Goal: Navigation & Orientation: Find specific page/section

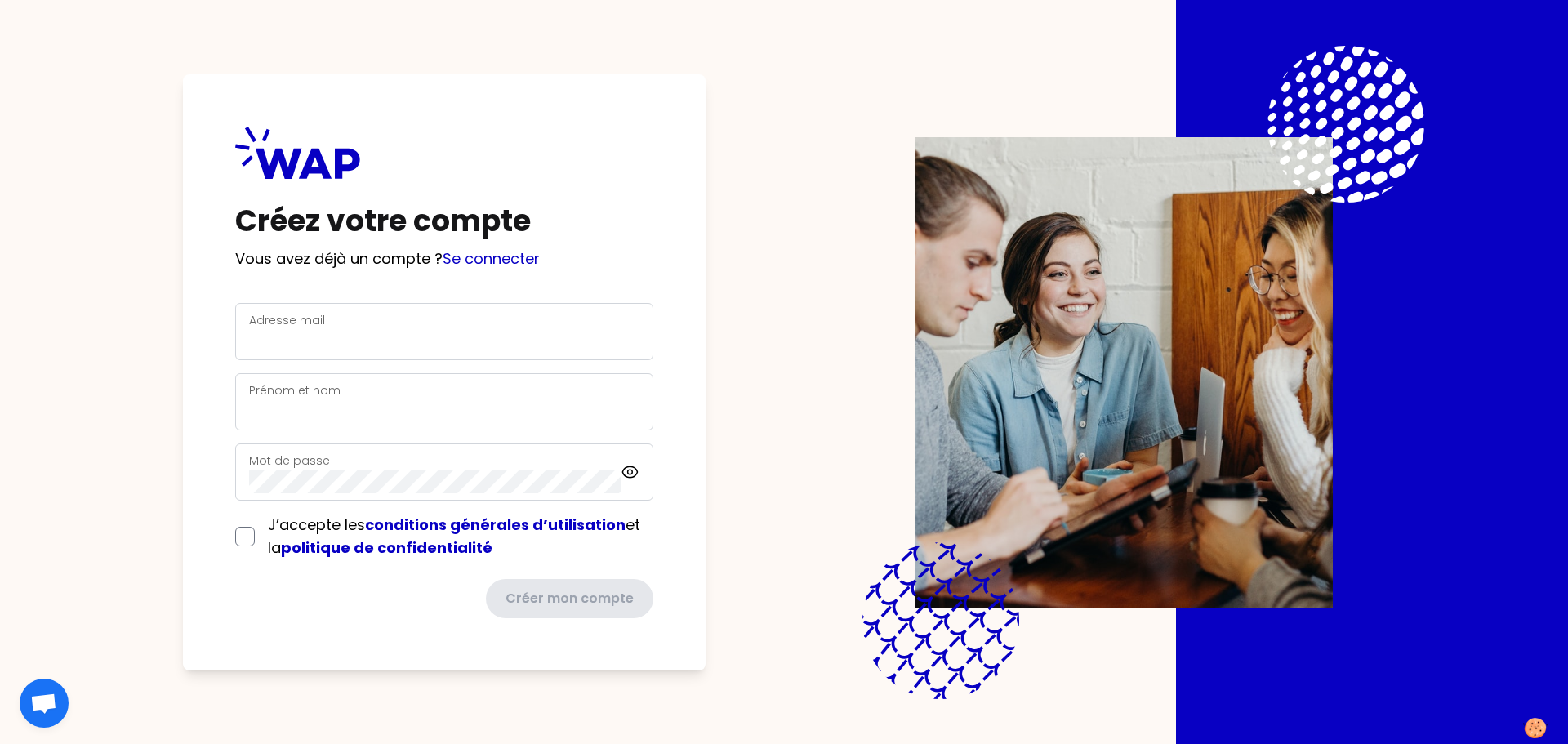
click at [526, 299] on div "Créez votre compte Vous avez déjà un compte ? Se connecter Adresse mail Prénom …" at bounding box center [444, 372] width 523 height 596
click at [524, 319] on div "Adresse mail" at bounding box center [444, 332] width 391 height 42
click at [495, 334] on input "Adresse mail" at bounding box center [444, 341] width 391 height 23
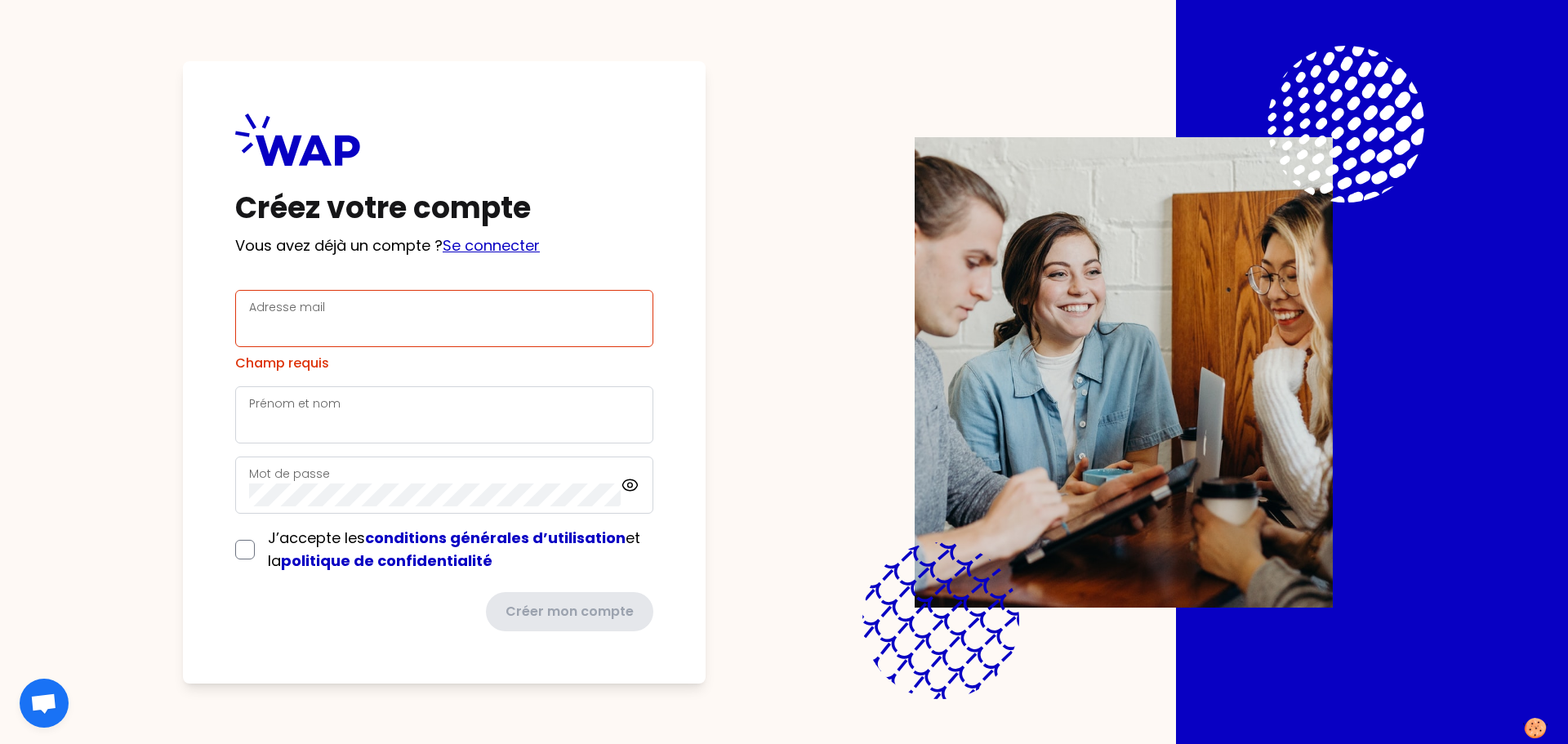
click at [469, 254] on link "Se connecter" at bounding box center [491, 244] width 97 height 20
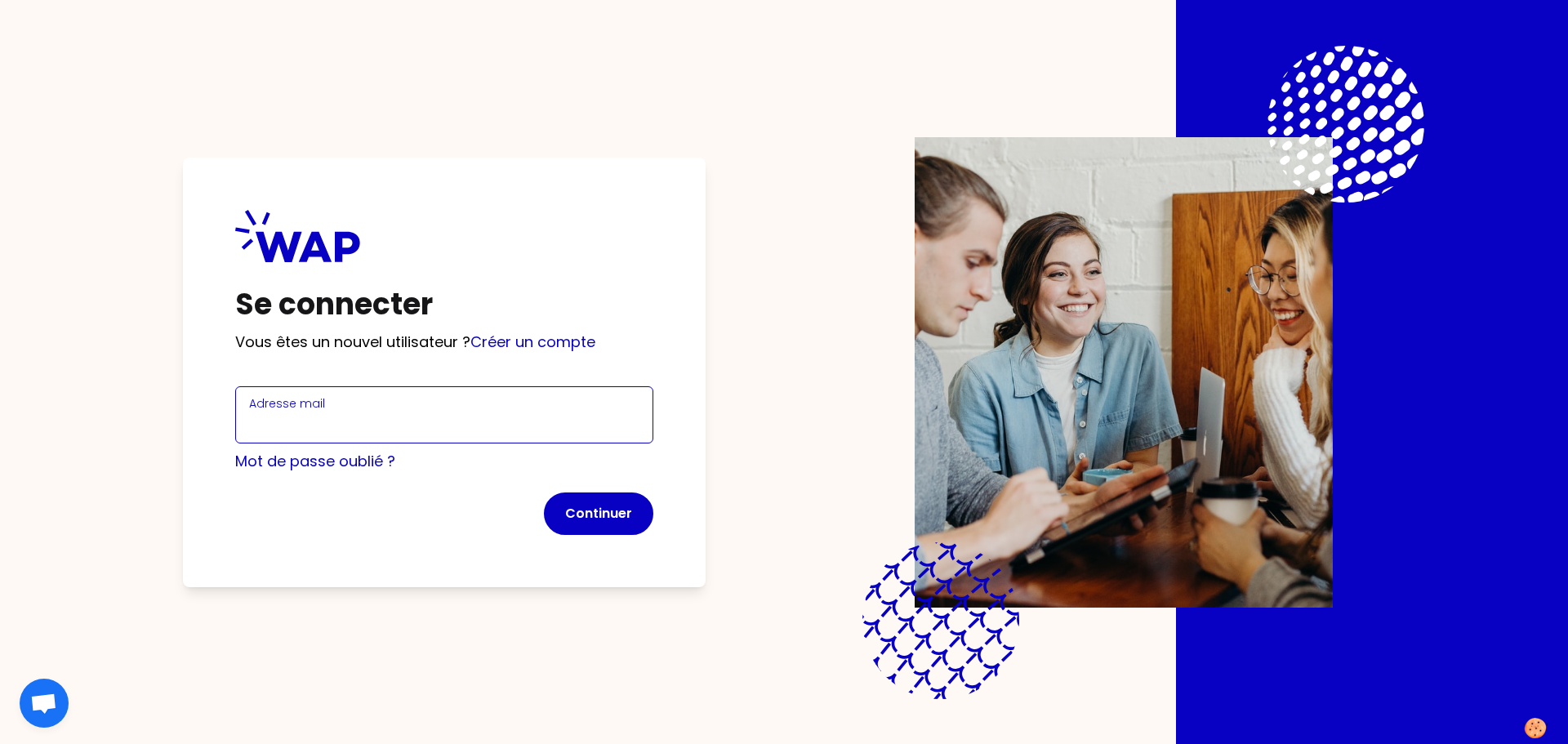
click at [385, 427] on input "Adresse mail" at bounding box center [444, 425] width 391 height 23
type input "[PERSON_NAME][EMAIL_ADDRESS][DOMAIN_NAME]"
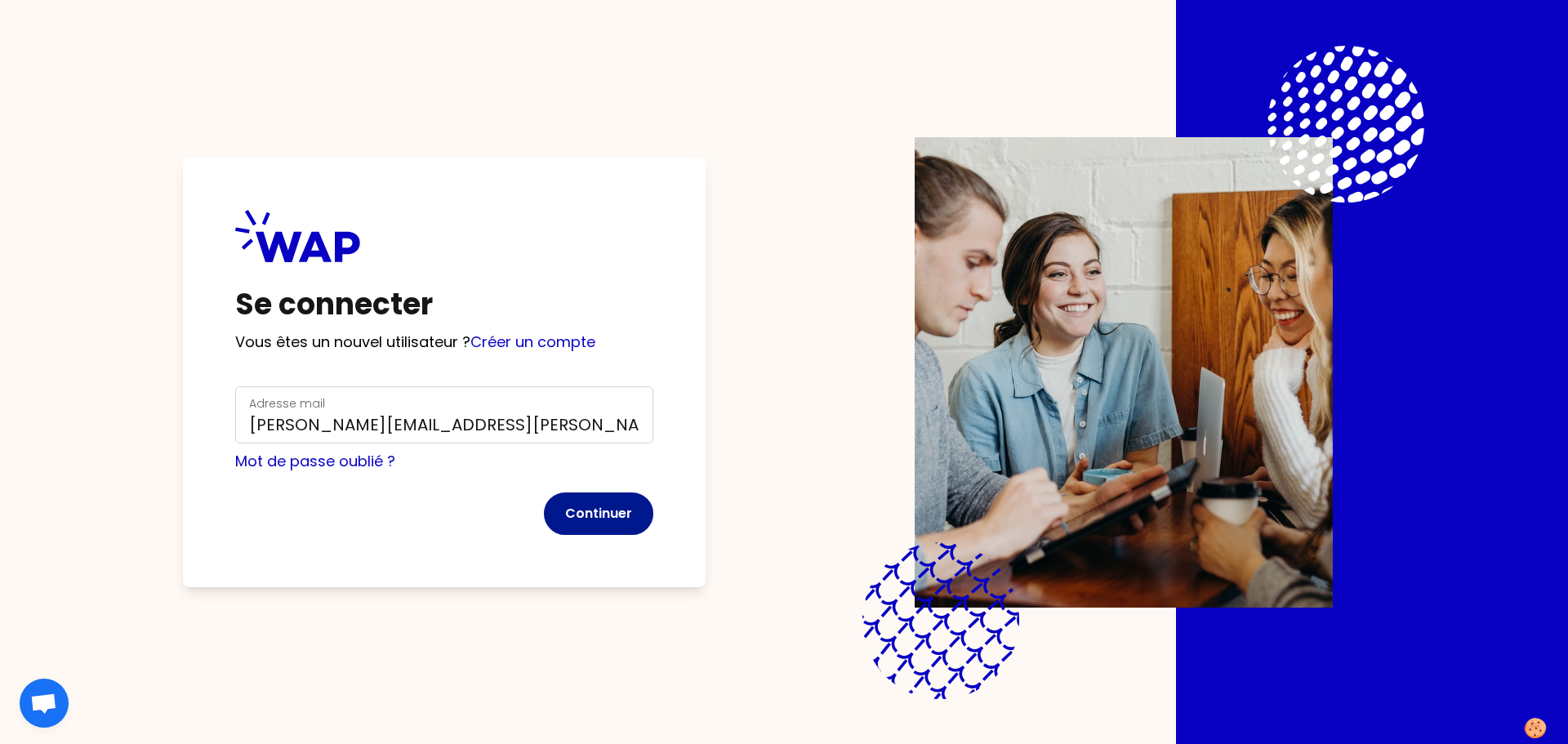
click at [565, 507] on button "Continuer" at bounding box center [598, 514] width 109 height 42
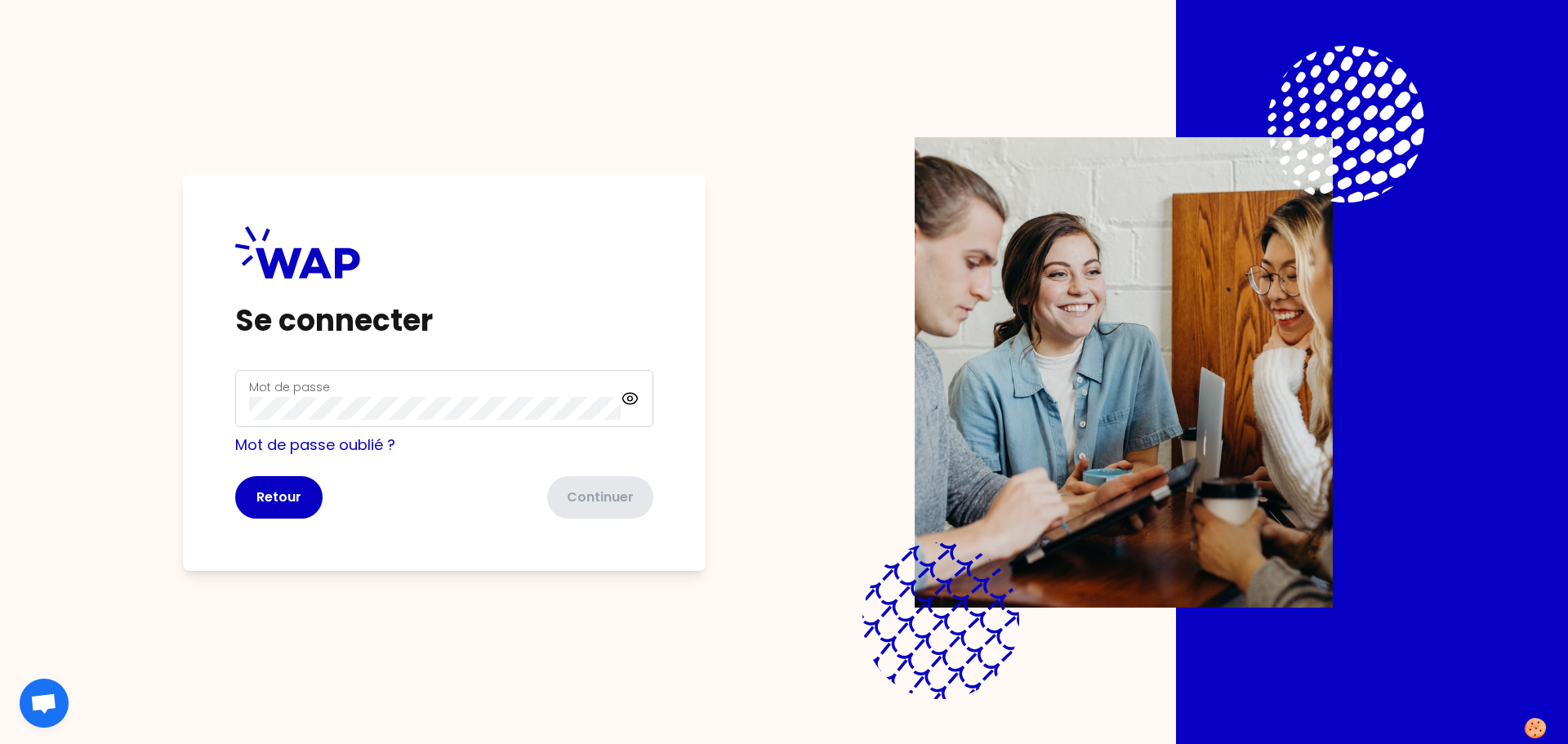
click at [417, 390] on div "Mot de passe" at bounding box center [435, 398] width 371 height 42
click at [600, 499] on button "Continuer" at bounding box center [598, 497] width 109 height 42
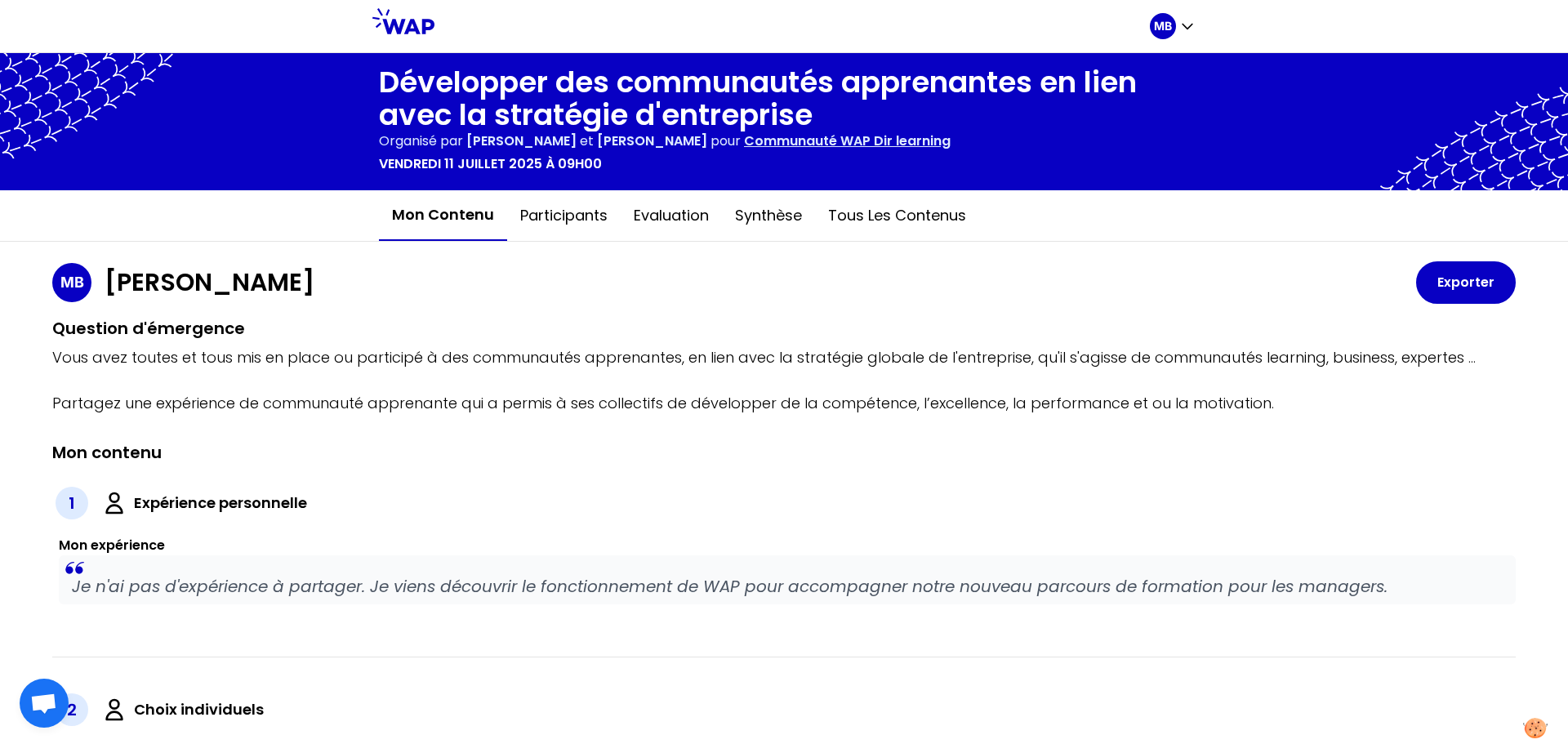
drag, startPoint x: 440, startPoint y: 42, endPoint x: 430, endPoint y: 35, distance: 12.2
click at [439, 41] on div at bounding box center [792, 26] width 715 height 52
click at [405, 18] on icon at bounding box center [403, 21] width 62 height 26
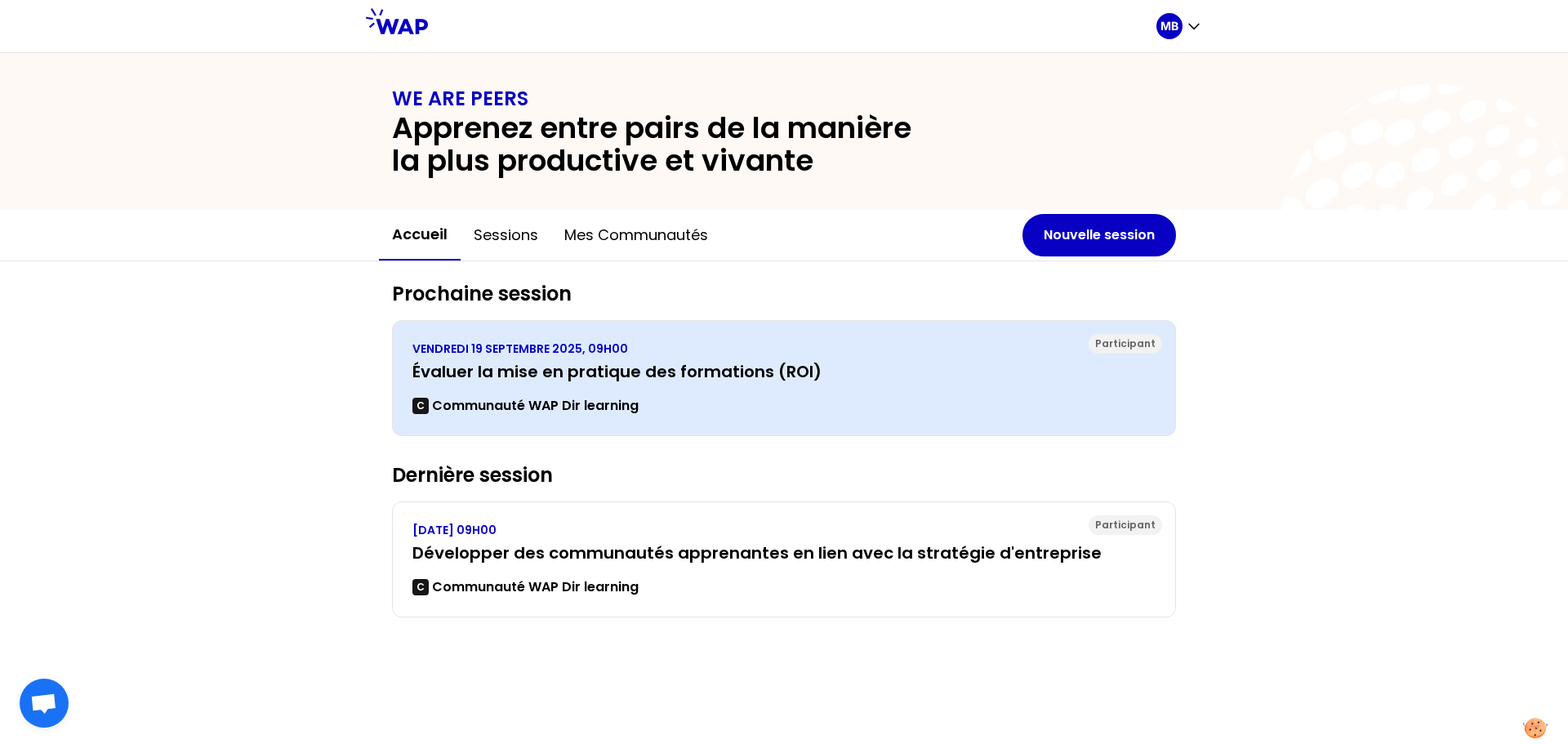
click at [568, 391] on div "VENDREDI 19 SEPTEMBRE 2025, 09H00 Évaluer la mise en pratique des formations (R…" at bounding box center [784, 377] width 744 height 75
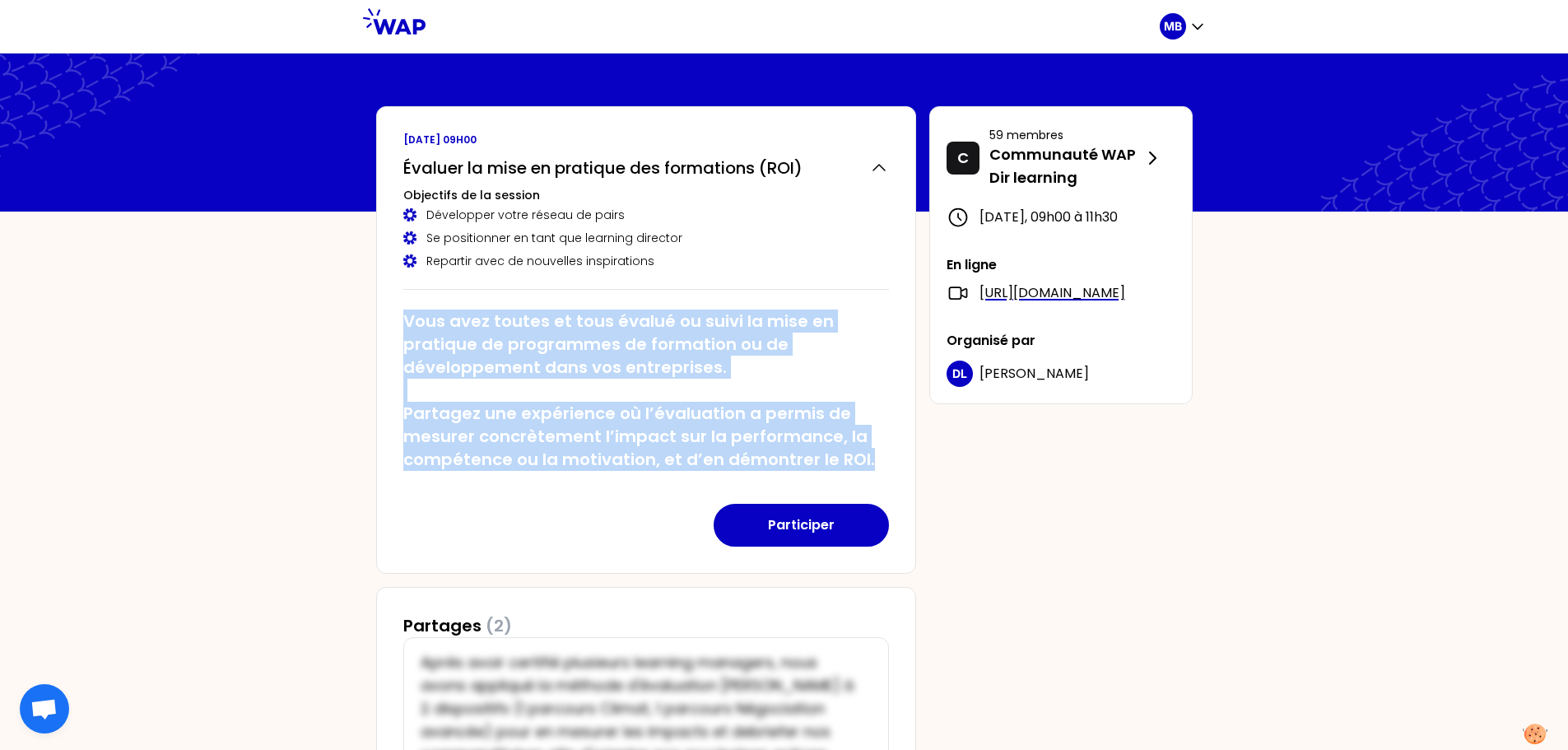
drag, startPoint x: 402, startPoint y: 320, endPoint x: 896, endPoint y: 466, distance: 515.1
click at [896, 466] on div "vendredi 19 septembre 2025 à 09h00 Évaluer la mise en pratique des formations (…" at bounding box center [646, 340] width 540 height 467
copy h2 "Vous avez toutes et tous évalué ou suivi la mise en pratique de programmes de f…"
click at [421, 17] on icon at bounding box center [394, 21] width 63 height 27
click at [578, 365] on h2 "Vous avez toutes et tous évalué ou suivi la mise en pratique de programmes de f…" at bounding box center [647, 390] width 486 height 161
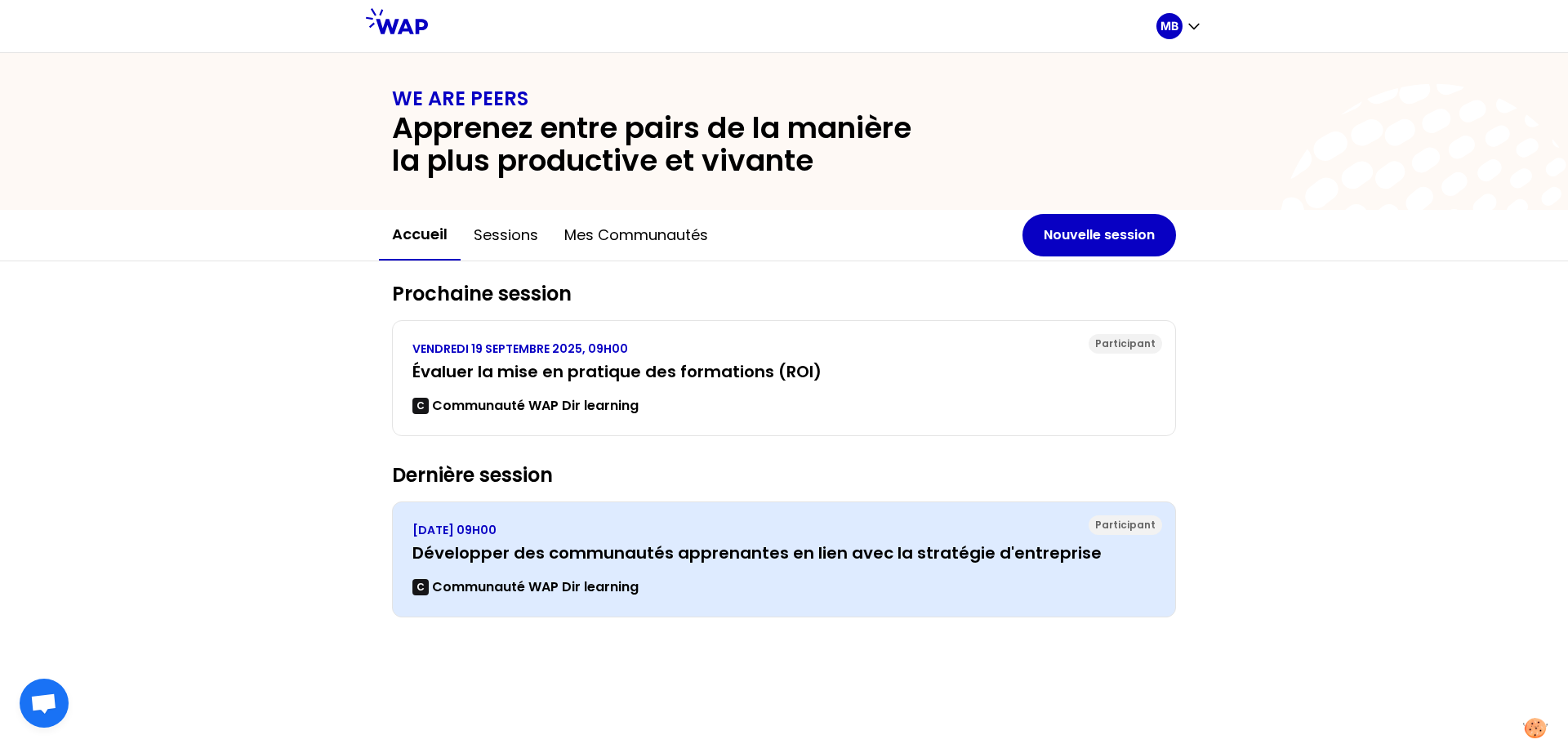
click at [527, 529] on p "[DATE] 09H00" at bounding box center [784, 529] width 744 height 17
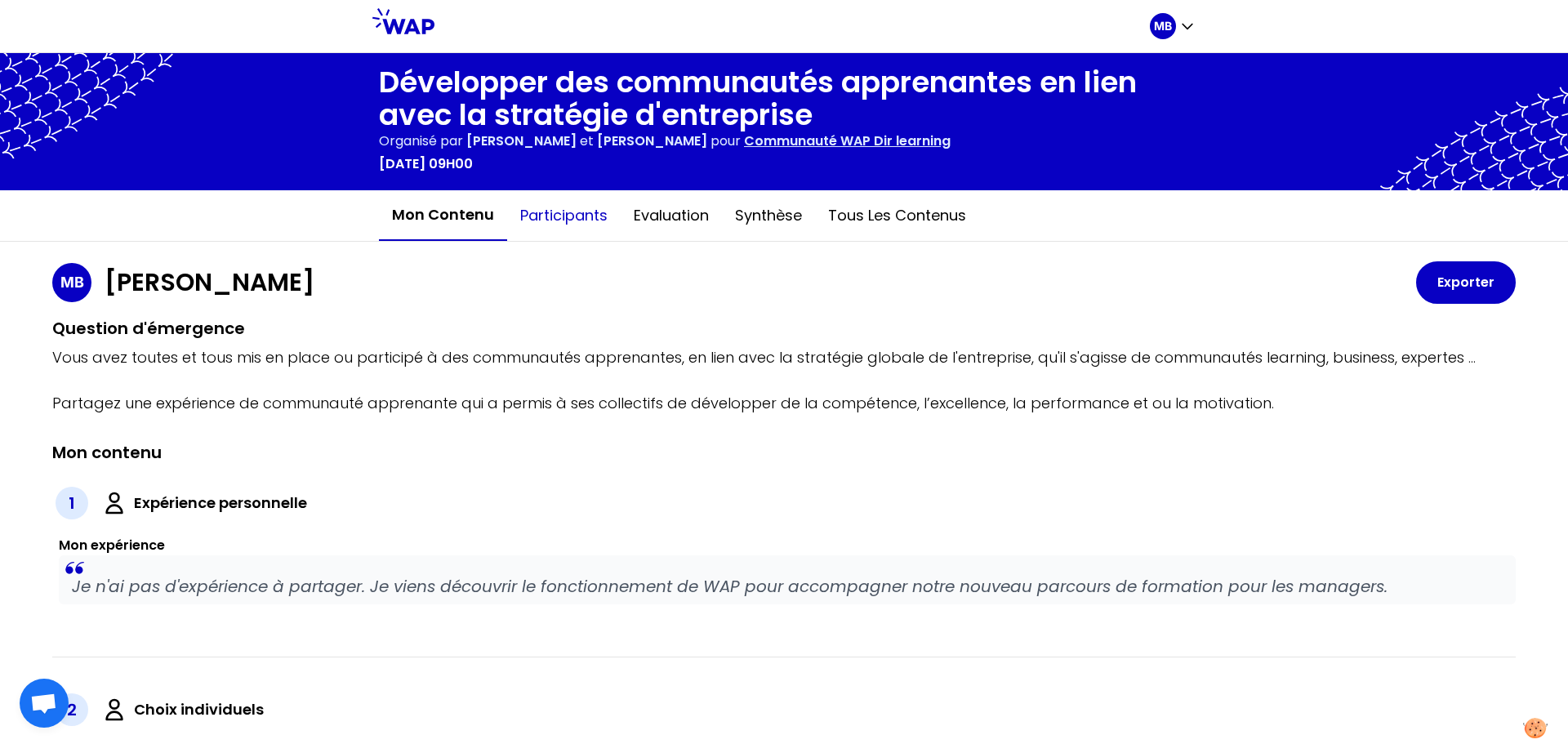
click at [551, 233] on button "Participants" at bounding box center [564, 215] width 114 height 49
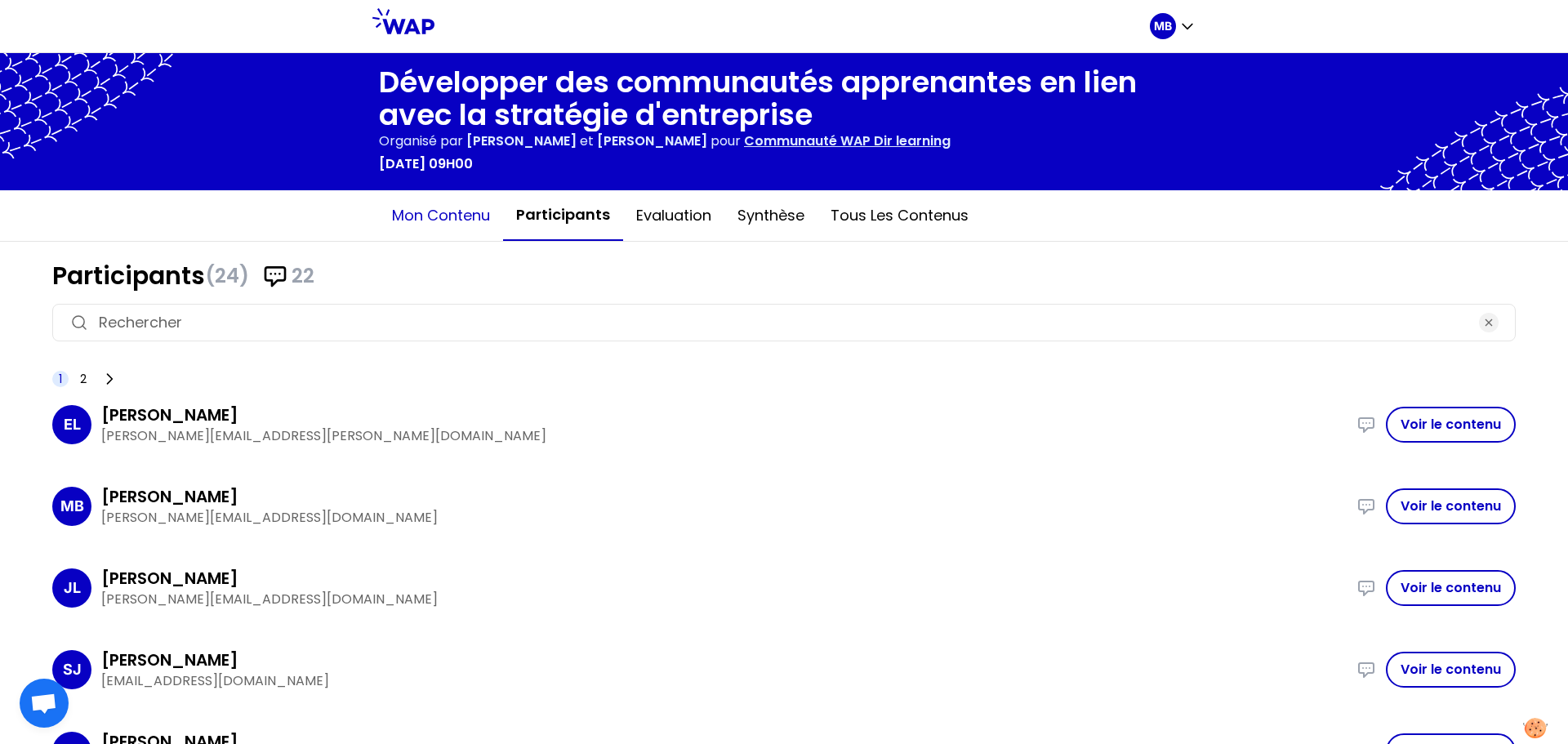
click at [414, 225] on button "Mon contenu" at bounding box center [441, 215] width 124 height 49
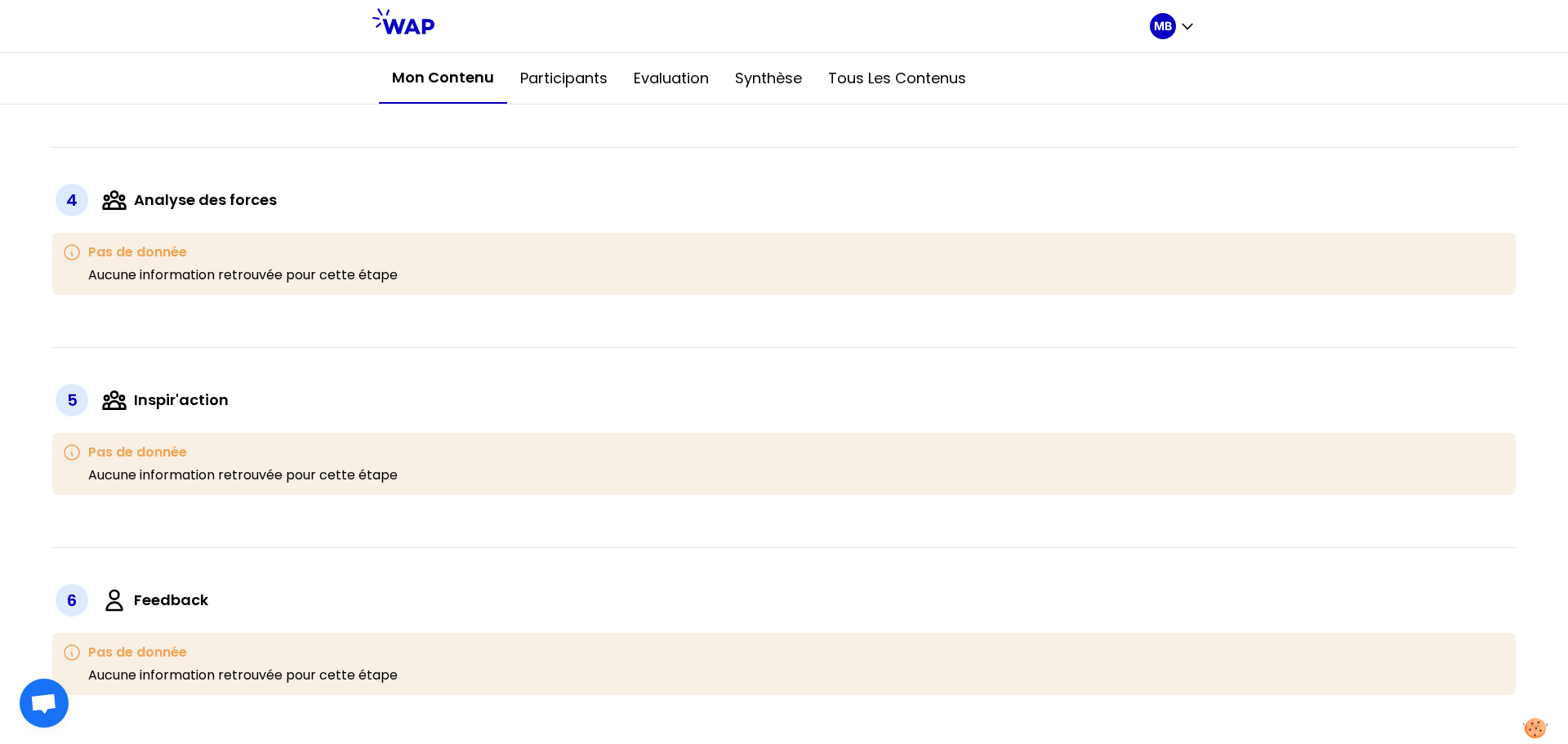
scroll to position [1406, 0]
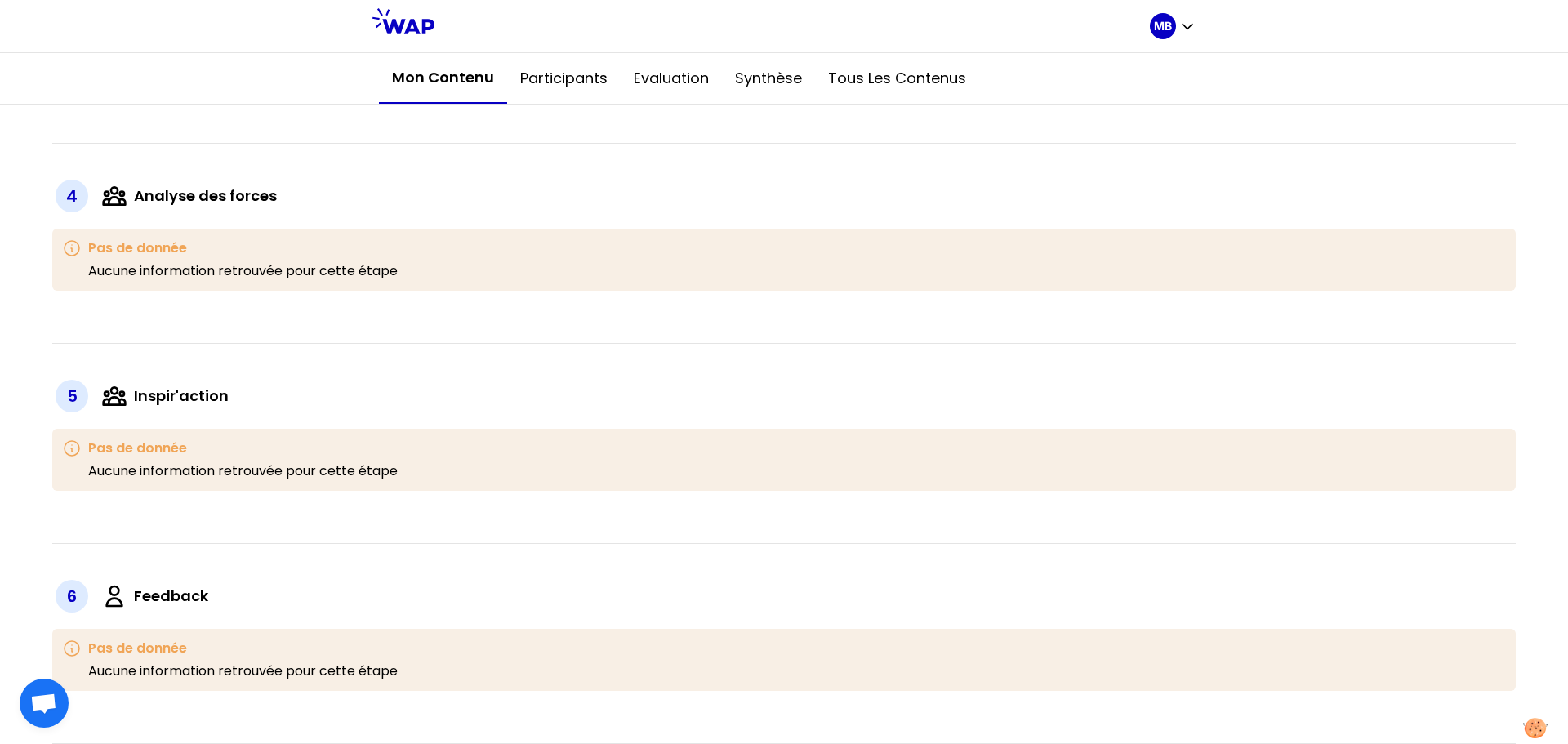
click at [203, 399] on label "Inspir'action" at bounding box center [181, 396] width 95 height 23
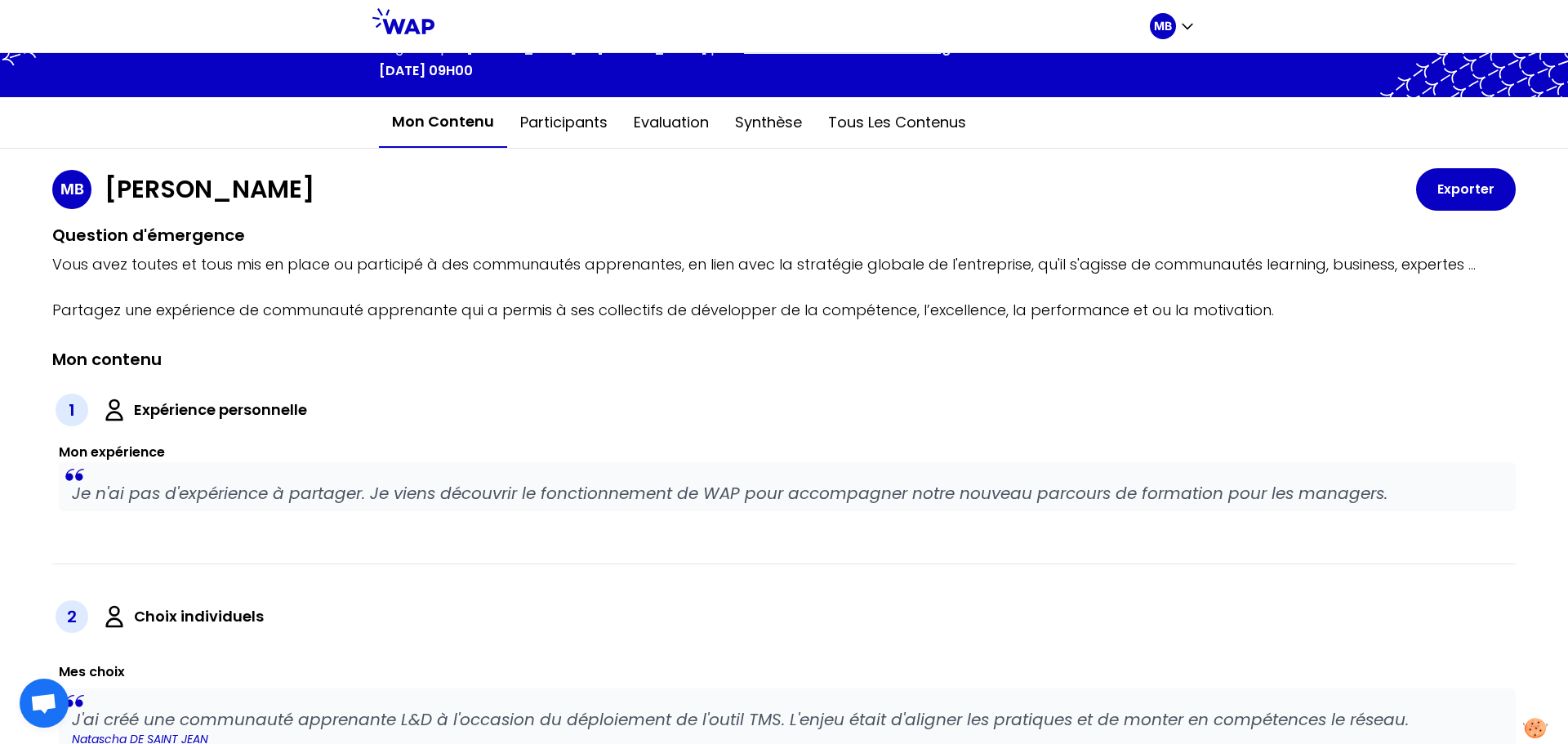
scroll to position [0, 0]
